Goal: Transaction & Acquisition: Purchase product/service

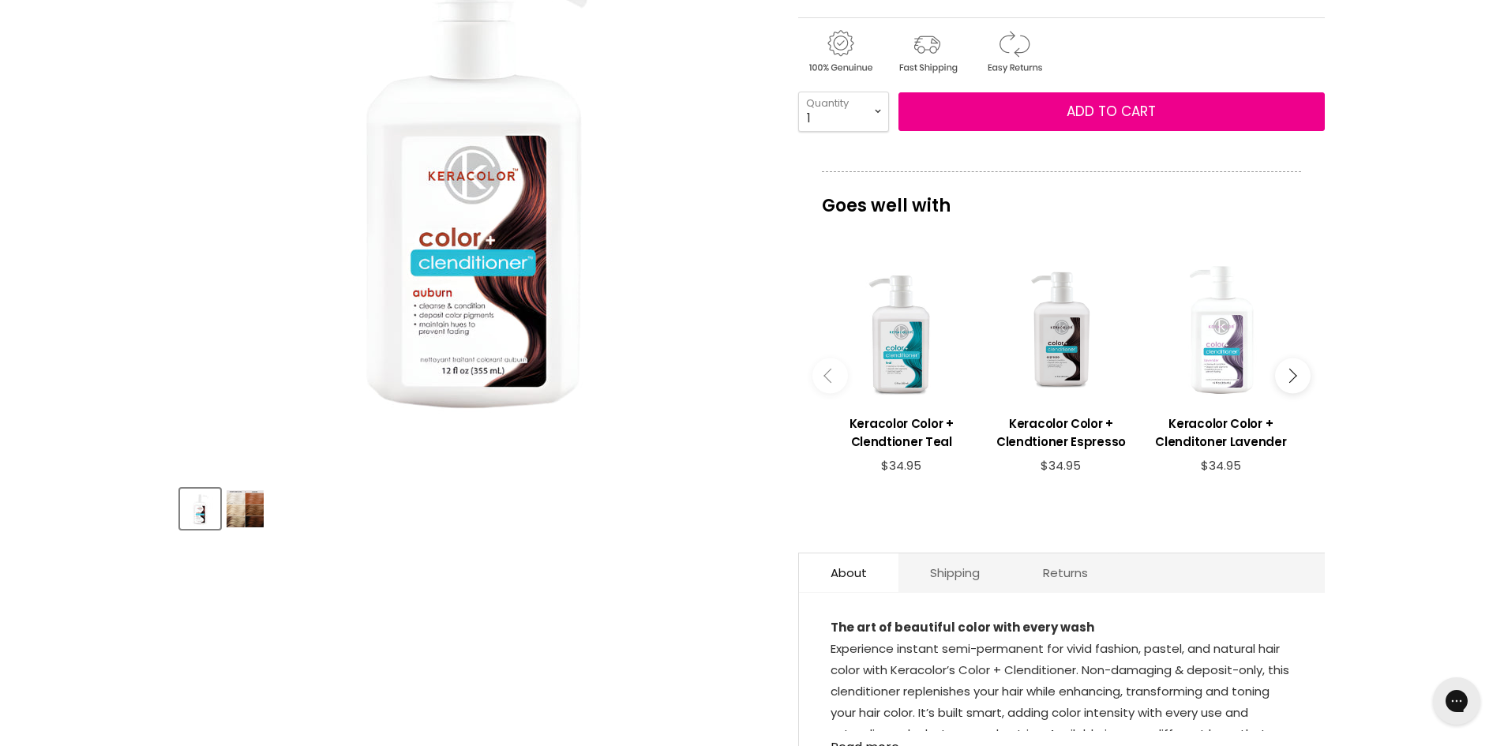
scroll to position [316, 0]
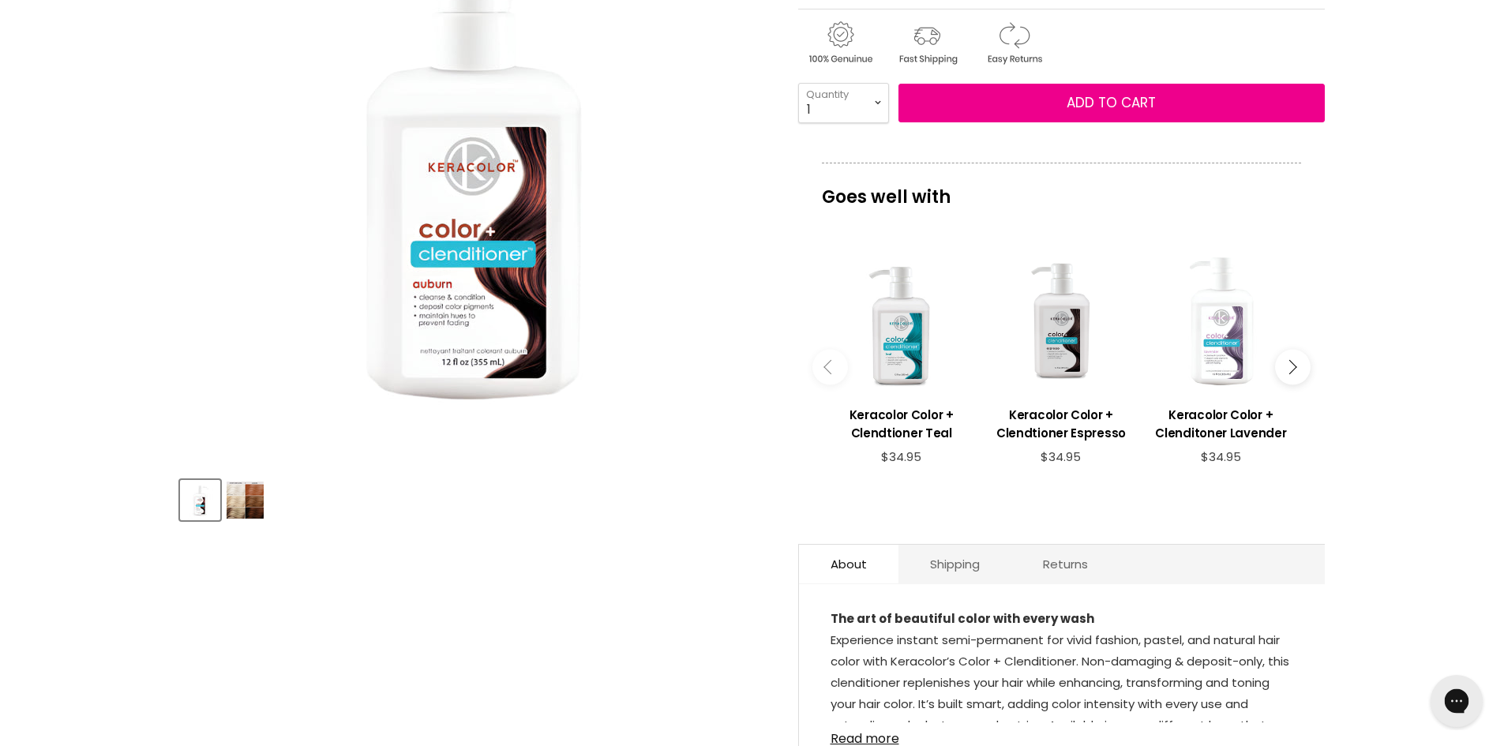
click at [1456, 699] on icon "Gorgias live chat" at bounding box center [1456, 700] width 17 height 17
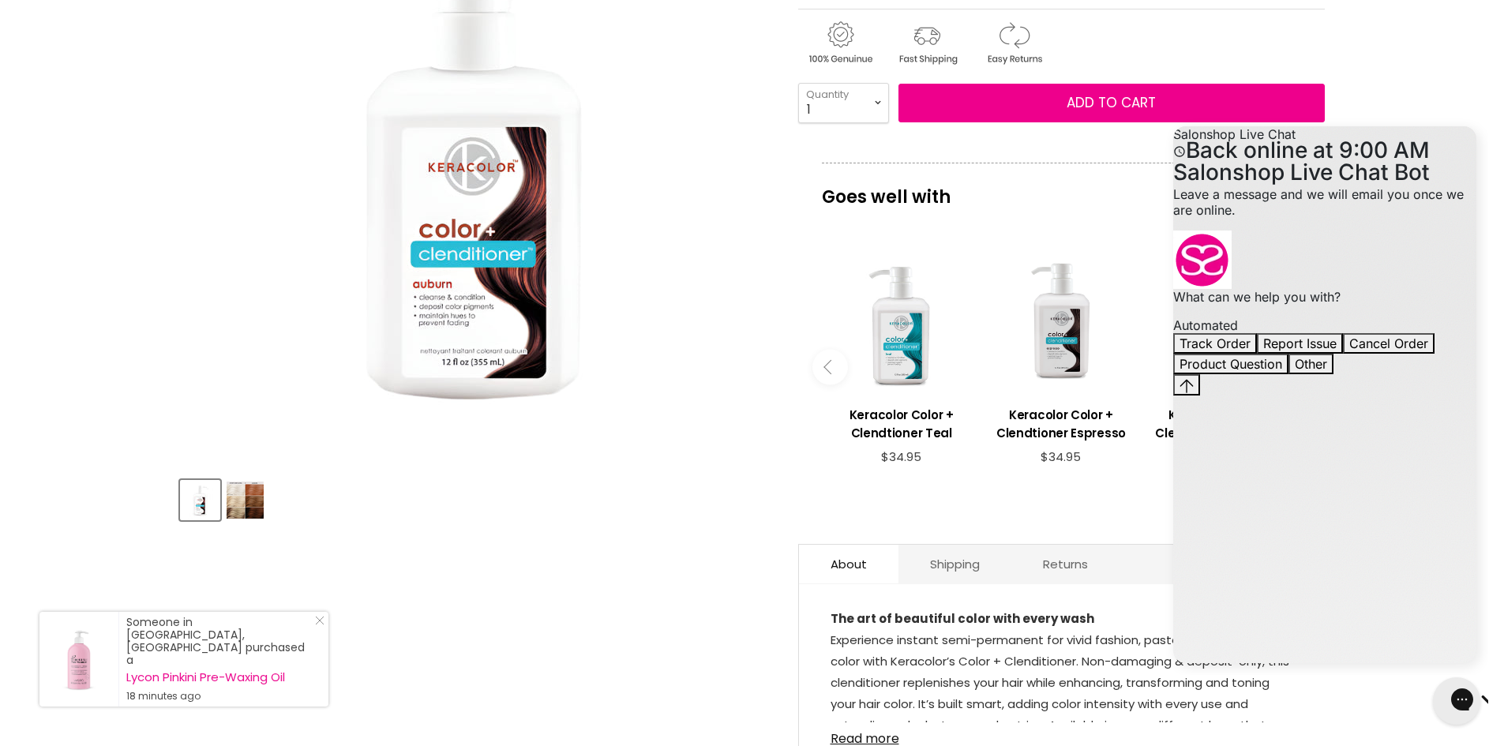
click at [586, 429] on article "Click or scroll to zoom Tap or pinch to zoom Click or scroll to zoom" at bounding box center [752, 356] width 1145 height 963
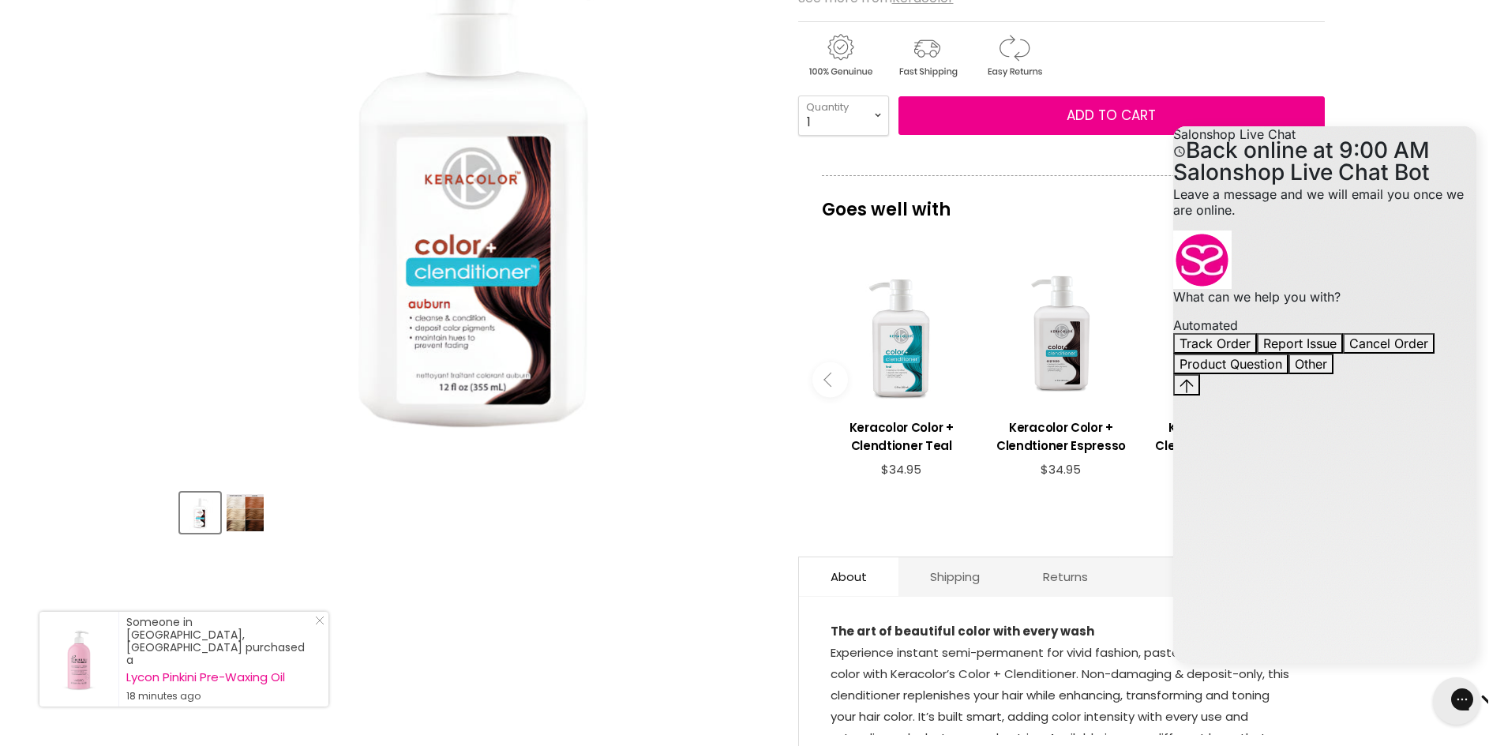
scroll to position [79, 0]
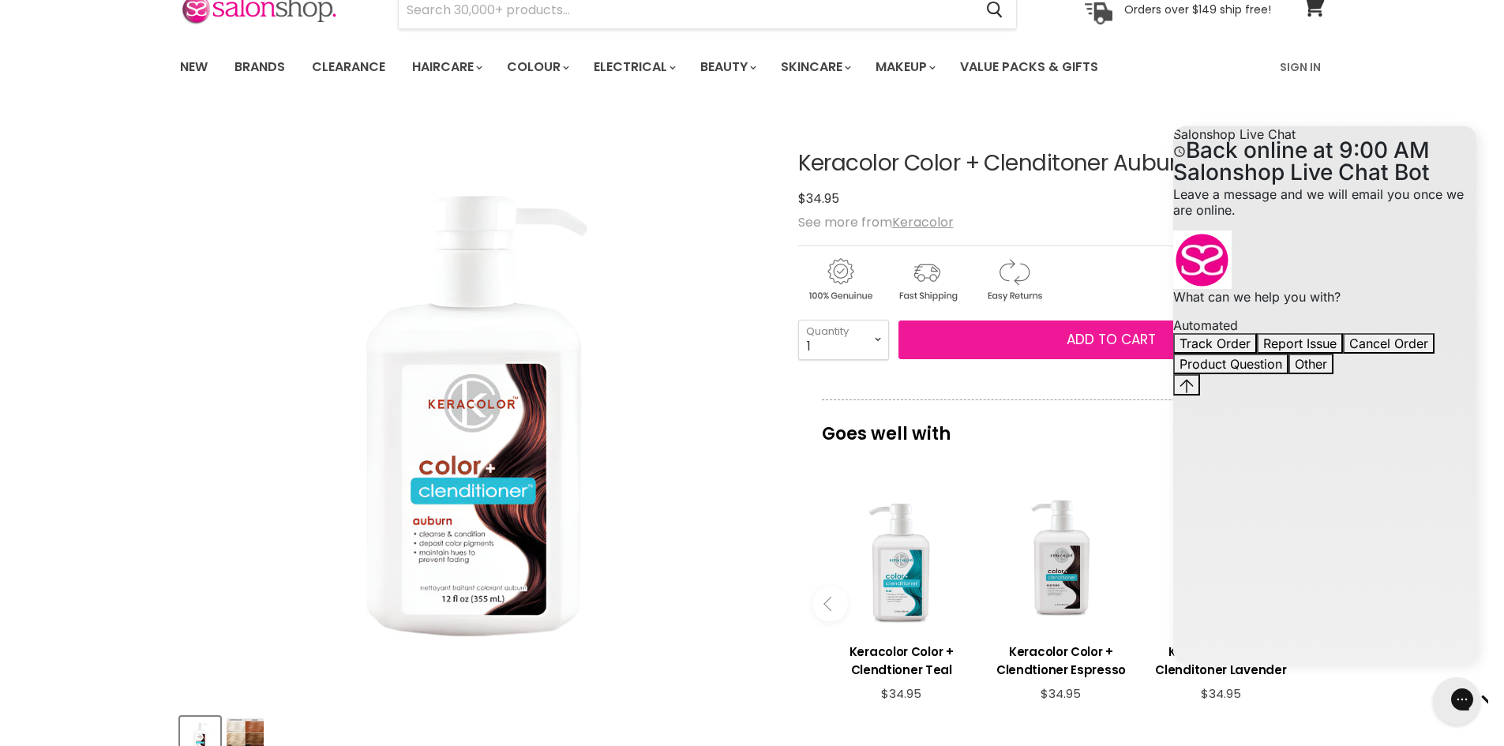
click at [1034, 340] on button "Add to cart" at bounding box center [1111, 340] width 426 height 39
click at [1090, 347] on span "Add to cart" at bounding box center [1111, 339] width 89 height 19
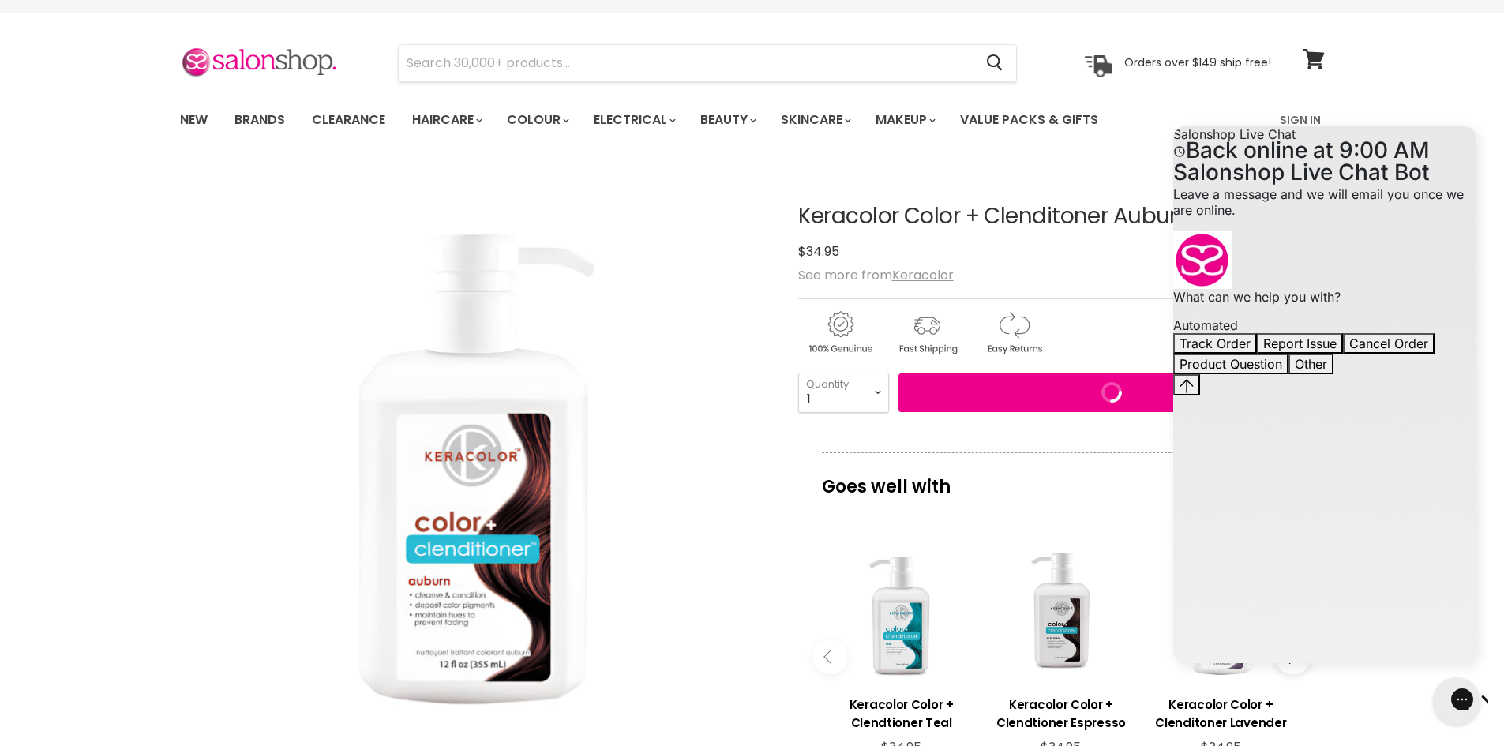
scroll to position [0, 0]
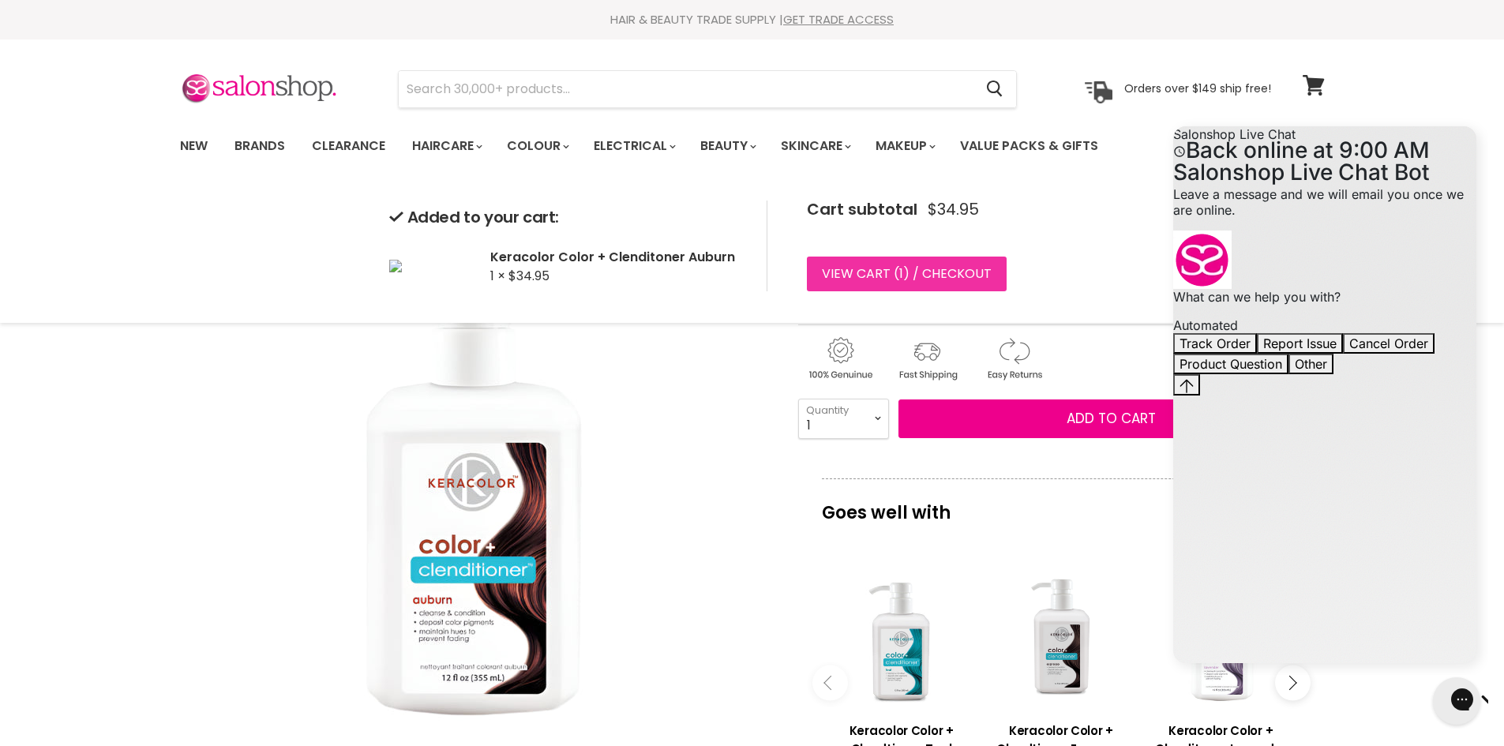
click at [927, 277] on link "View cart ( 1 ) / Checkout" at bounding box center [907, 274] width 200 height 35
